Goal: Information Seeking & Learning: Learn about a topic

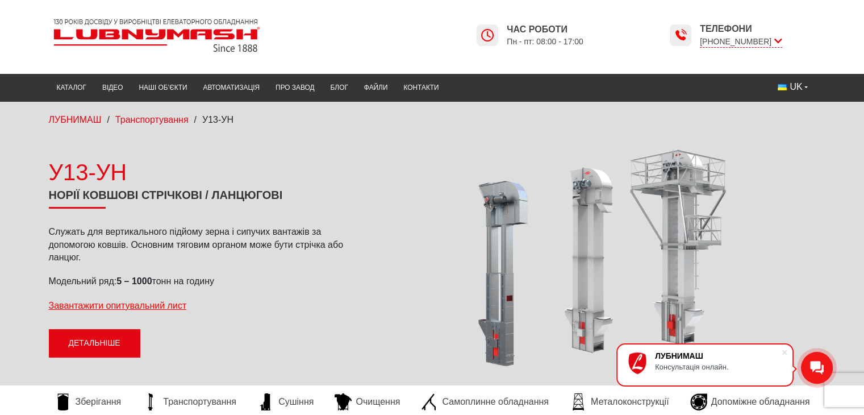
click at [97, 340] on link "Детальніше" at bounding box center [94, 343] width 91 height 28
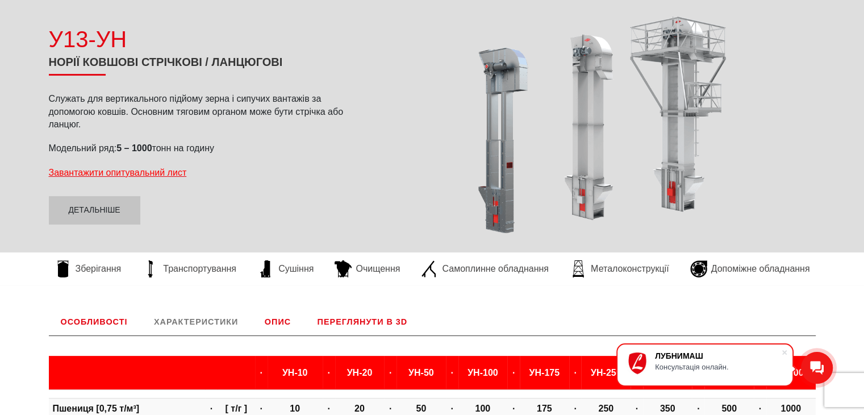
scroll to position [57, 0]
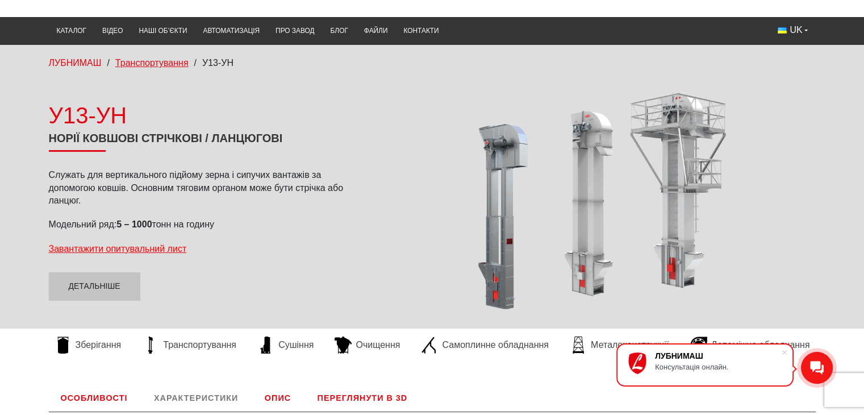
click at [164, 61] on span "Транспортування" at bounding box center [151, 63] width 73 height 10
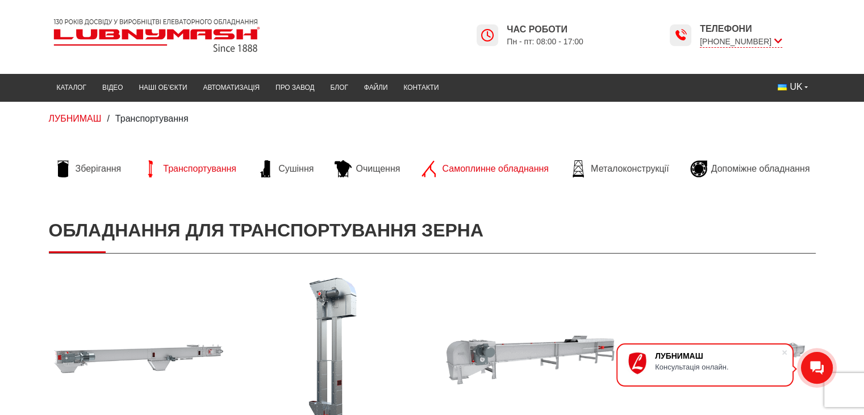
click at [496, 168] on span "Самоплинне обладнання" at bounding box center [495, 168] width 106 height 12
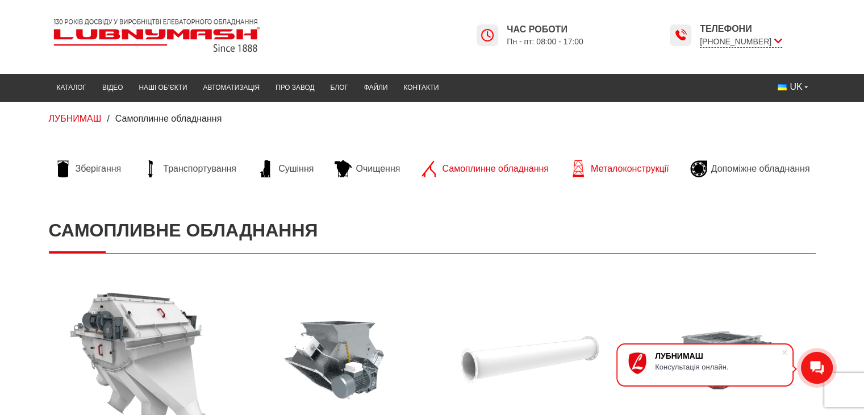
click at [621, 170] on span "Металоконструкції" at bounding box center [630, 168] width 78 height 12
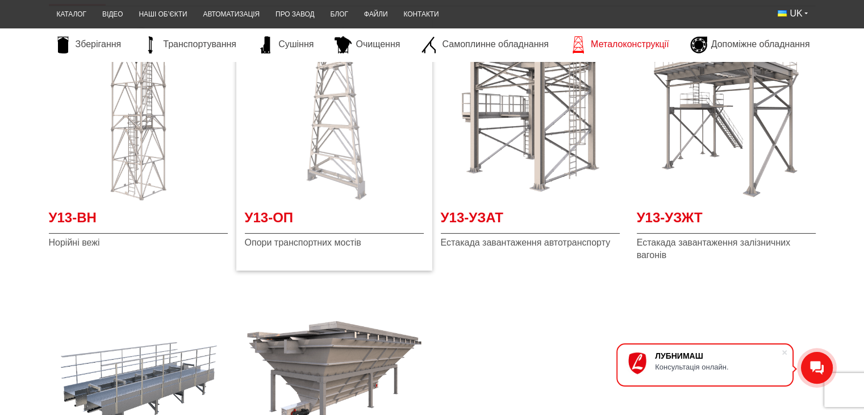
scroll to position [227, 0]
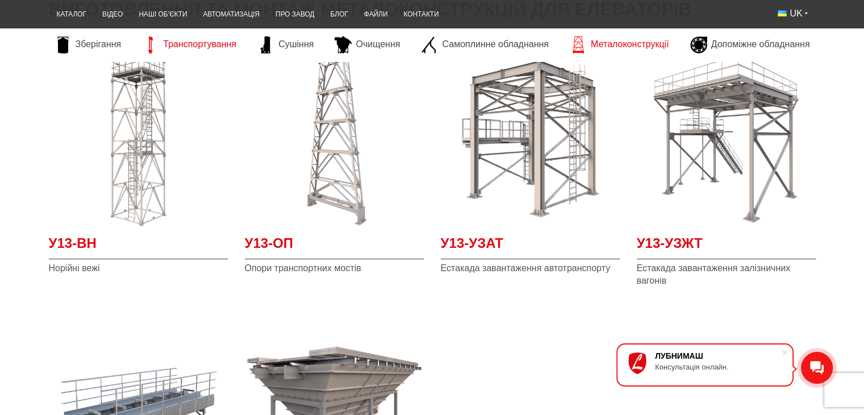
click at [183, 43] on span "Транспортування" at bounding box center [199, 44] width 73 height 12
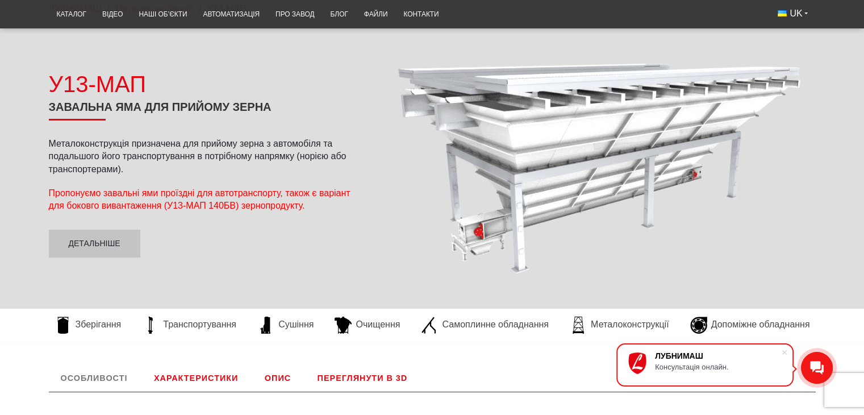
scroll to position [114, 0]
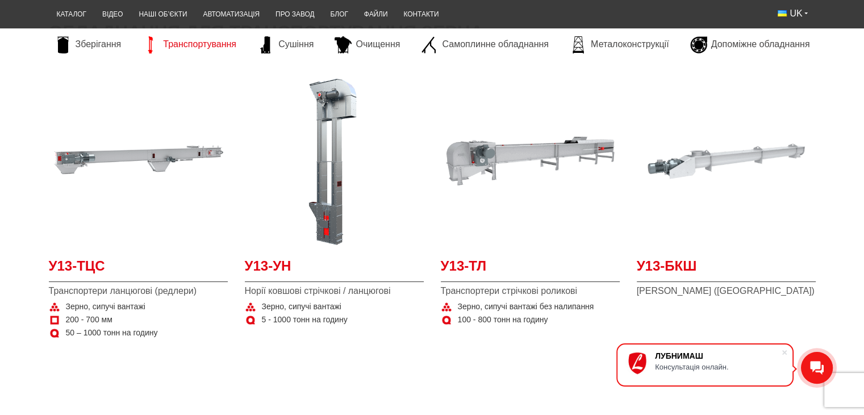
scroll to position [227, 0]
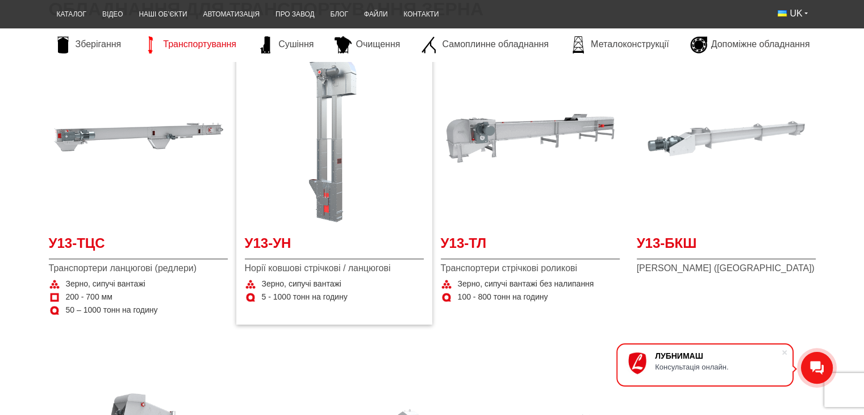
click at [333, 169] on img at bounding box center [334, 138] width 179 height 179
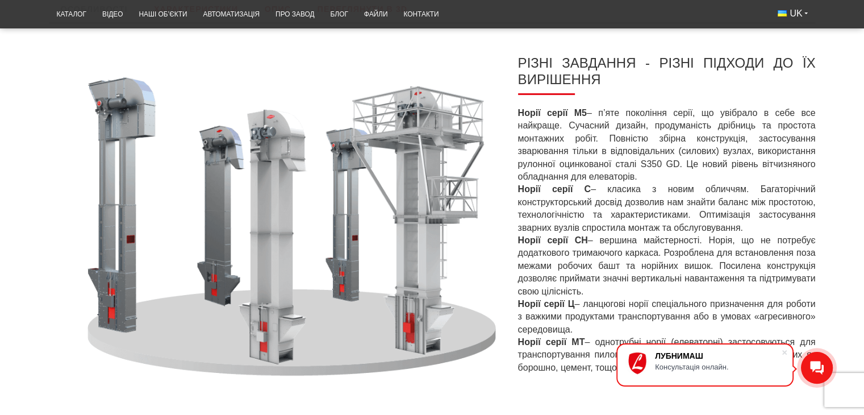
scroll to position [454, 0]
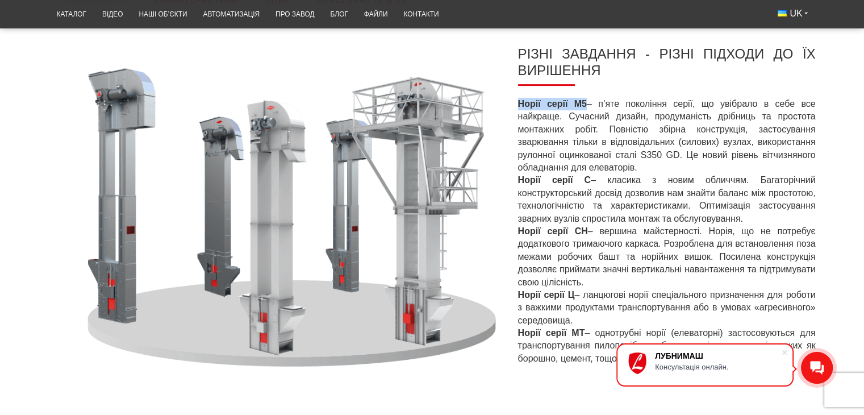
drag, startPoint x: 517, startPoint y: 102, endPoint x: 586, endPoint y: 107, distance: 68.3
click at [586, 107] on p "Норії серії М5 – п’яте покоління серії, що увібрало в себе все найкраще. Сучасн…" at bounding box center [667, 231] width 298 height 267
click at [575, 105] on strong "Норії серії М5" at bounding box center [552, 104] width 69 height 10
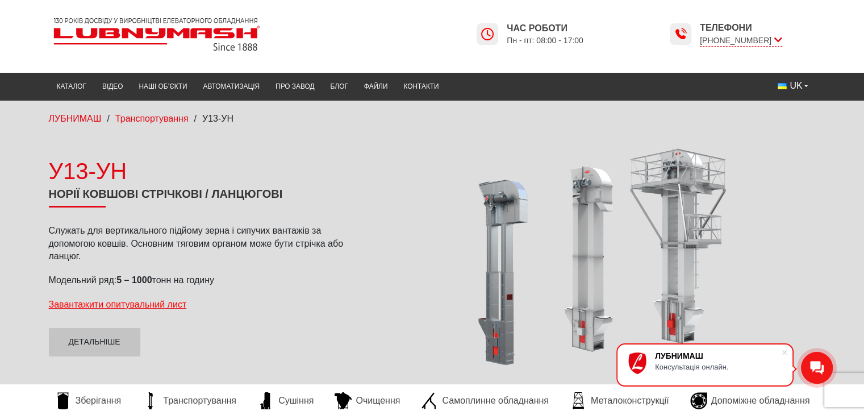
scroll to position [0, 0]
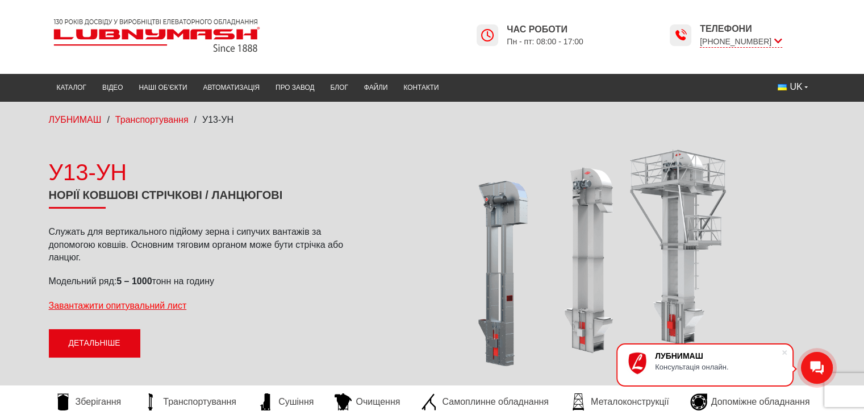
drag, startPoint x: 102, startPoint y: 341, endPoint x: 82, endPoint y: 345, distance: 20.3
drag, startPoint x: 82, startPoint y: 345, endPoint x: 14, endPoint y: 279, distance: 95.6
click at [14, 279] on div "У13-УН Норії ковшові стрічкові / ланцюгові Служать для вертикального підйому зе…" at bounding box center [432, 256] width 864 height 223
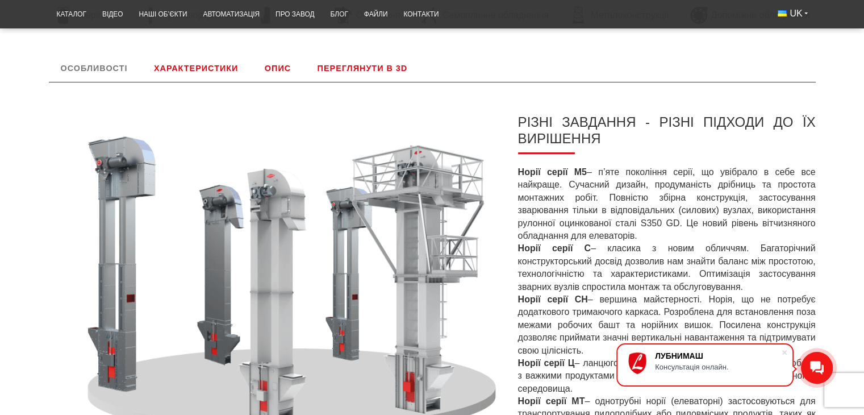
scroll to position [454, 0]
